Goal: Task Accomplishment & Management: Manage account settings

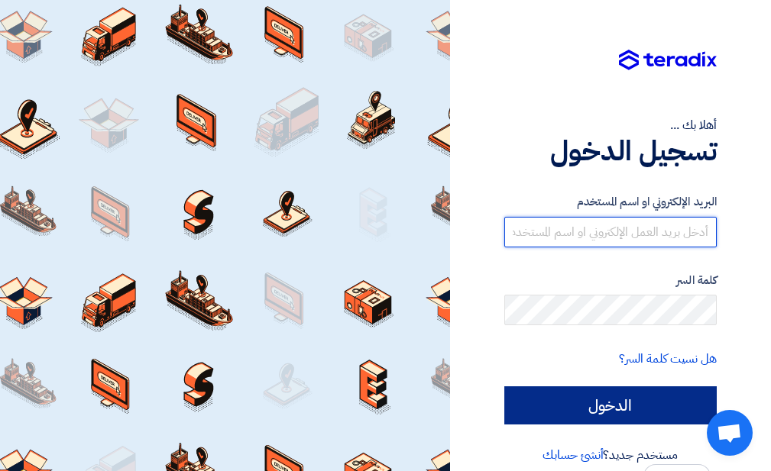
type input "yashraf@deg-int.com"
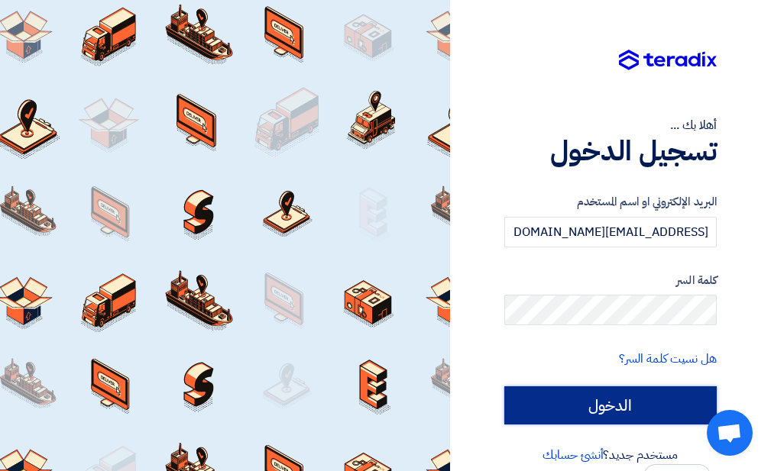
click at [663, 397] on input "الدخول" at bounding box center [610, 405] width 212 height 38
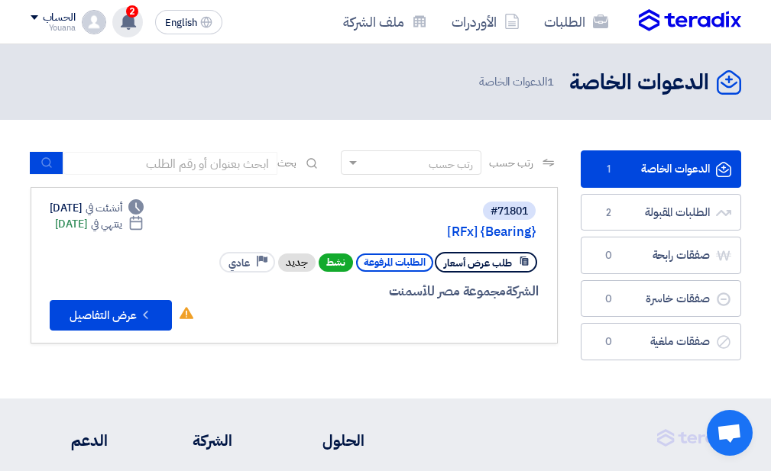
click at [135, 11] on span "2" at bounding box center [132, 11] width 12 height 12
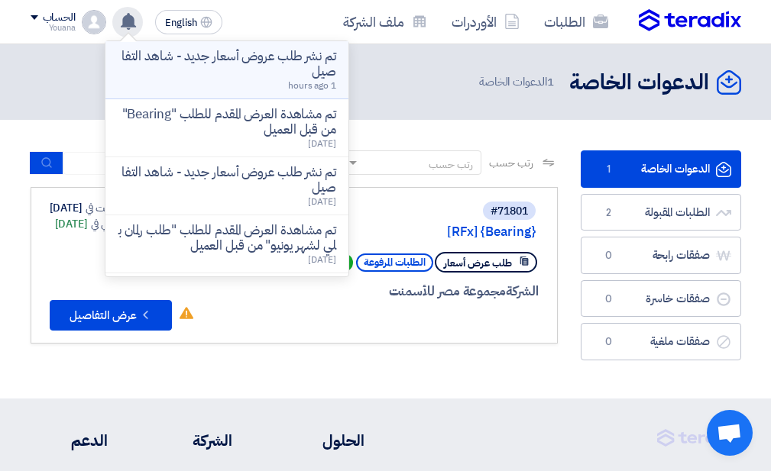
click at [260, 51] on p "تم نشر طلب عروض أسعار جديد - شاهد التفاصيل" at bounding box center [227, 64] width 218 height 31
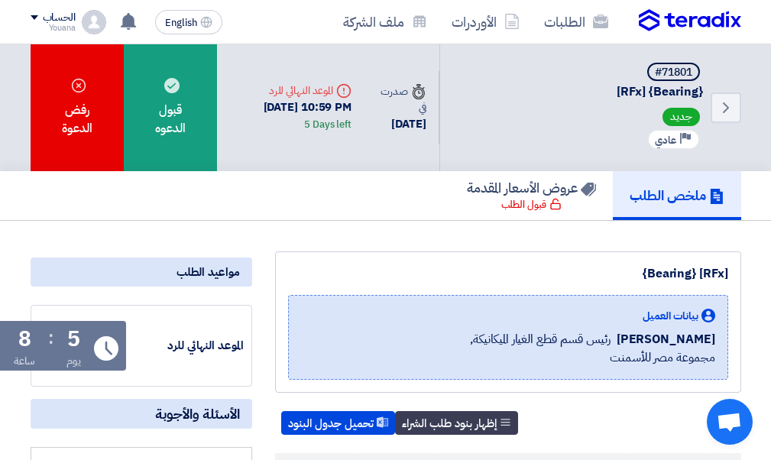
scroll to position [163, 0]
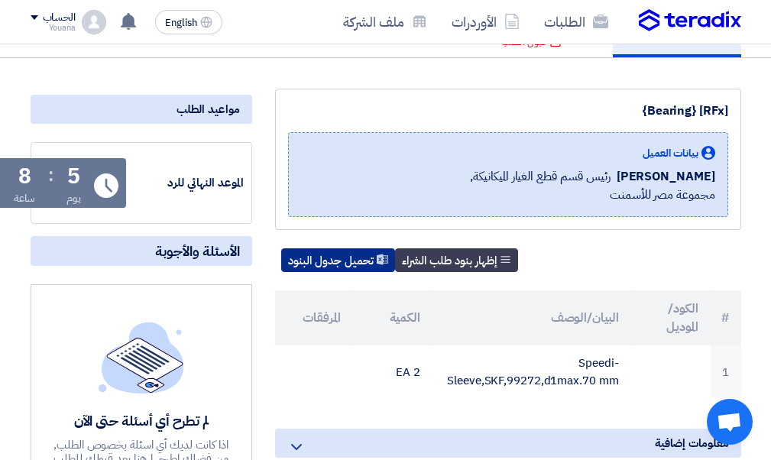
click at [376, 257] on button "تحميل جدول البنود" at bounding box center [338, 260] width 114 height 24
click at [338, 254] on button "تحميل جدول البنود" at bounding box center [338, 260] width 114 height 24
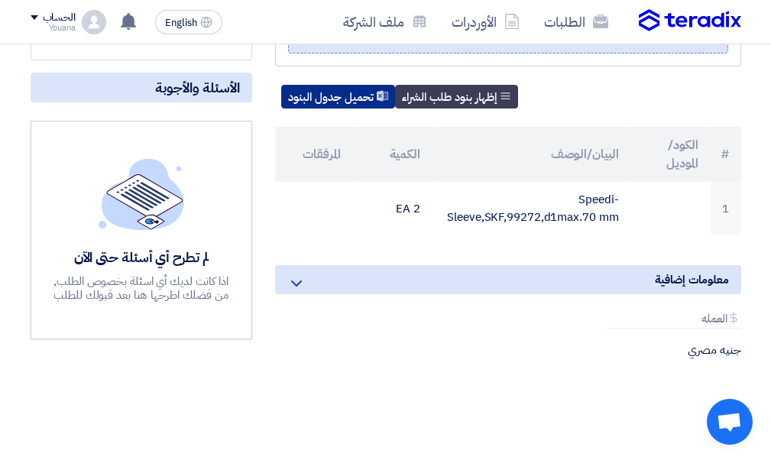
scroll to position [0, 0]
